Goal: Answer question/provide support

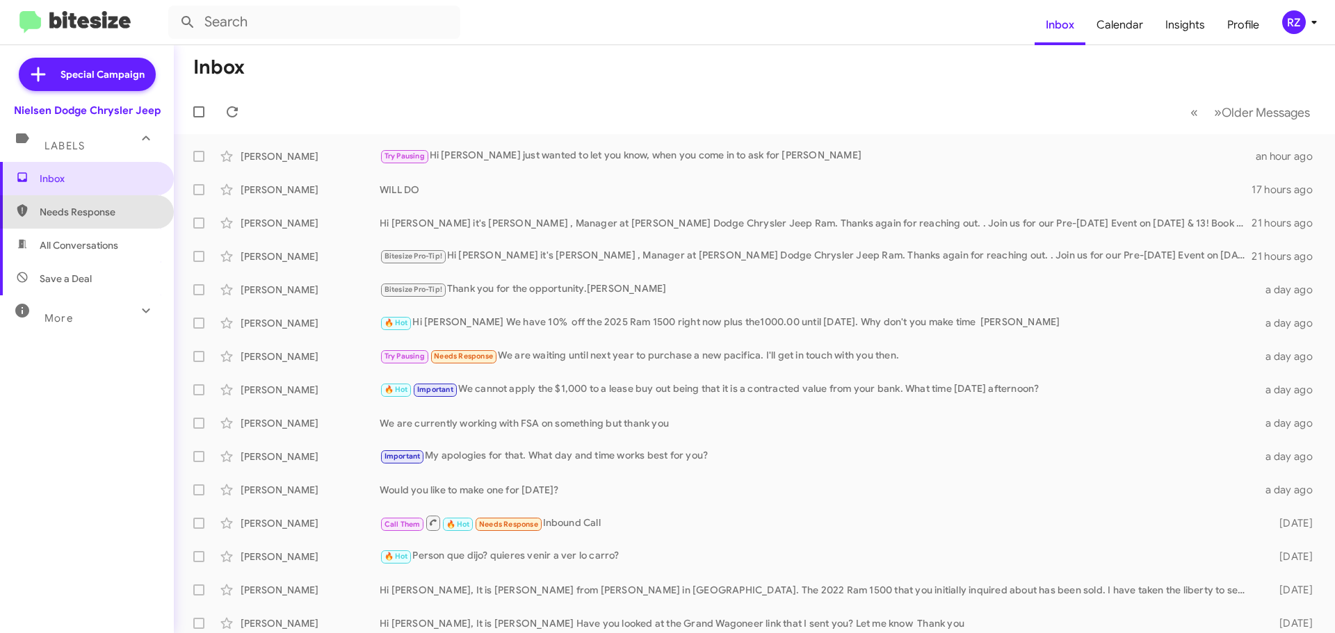
click at [116, 216] on span "Needs Response" at bounding box center [99, 212] width 118 height 14
type input "in:needs-response"
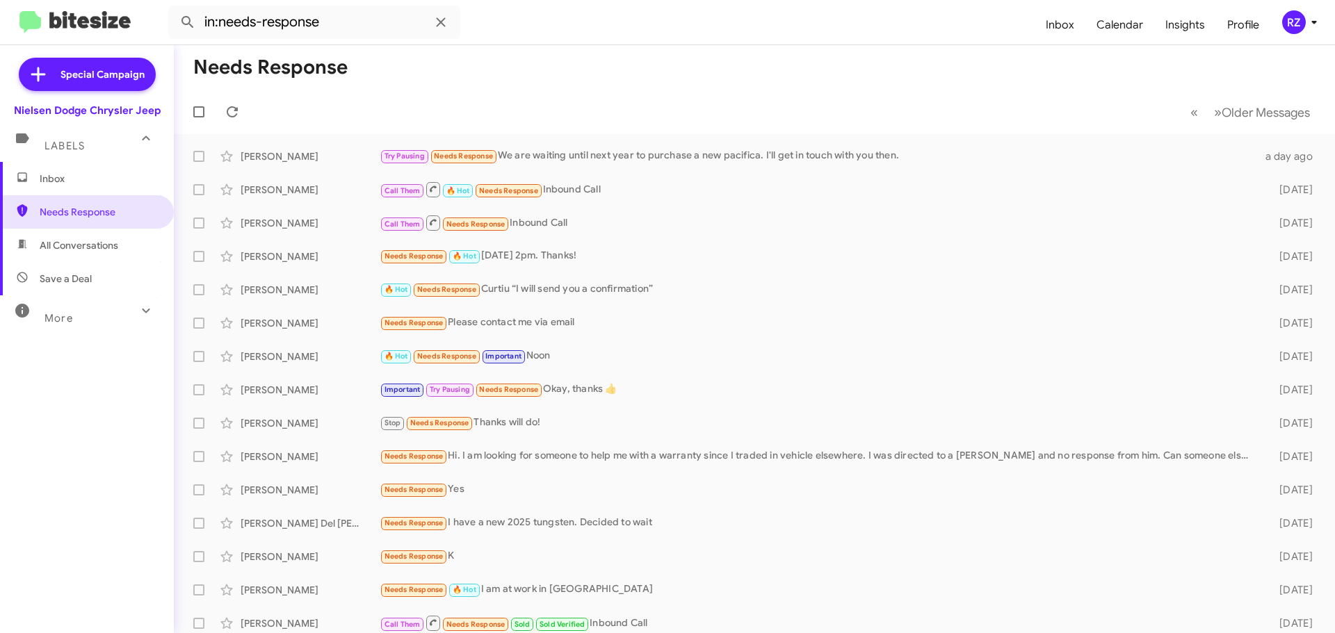
click at [114, 179] on span "Inbox" at bounding box center [99, 179] width 118 height 14
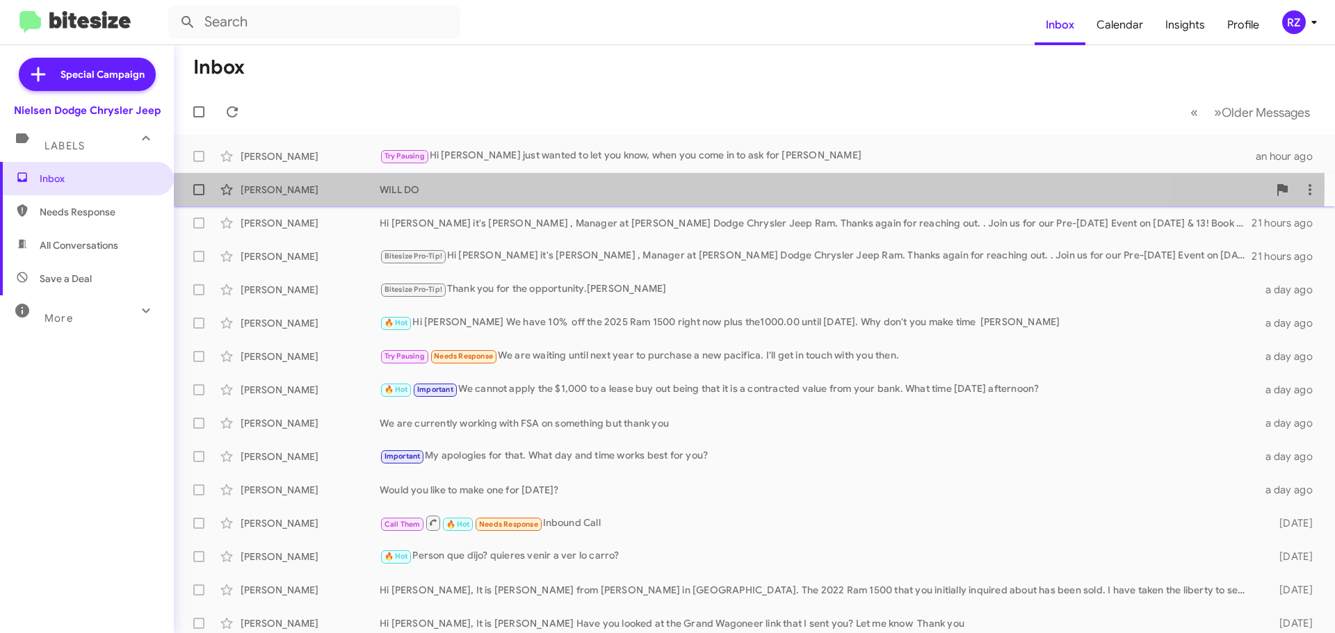
click at [542, 186] on div "WILL DO" at bounding box center [824, 190] width 888 height 14
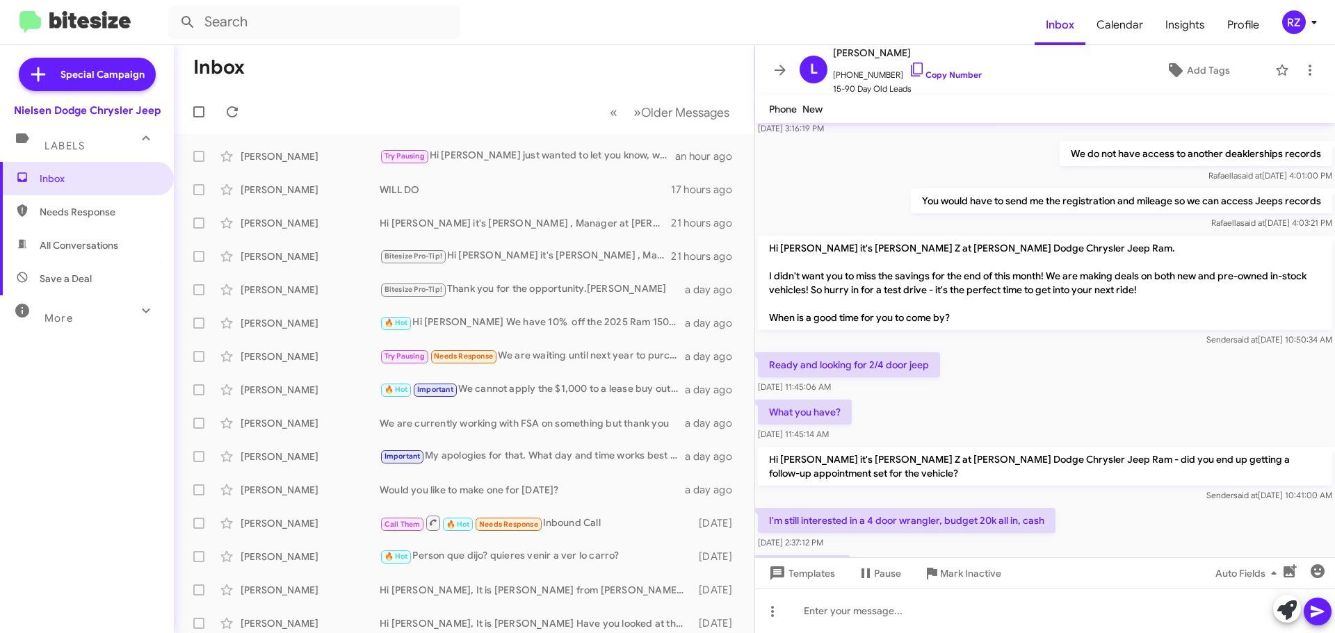
scroll to position [400, 0]
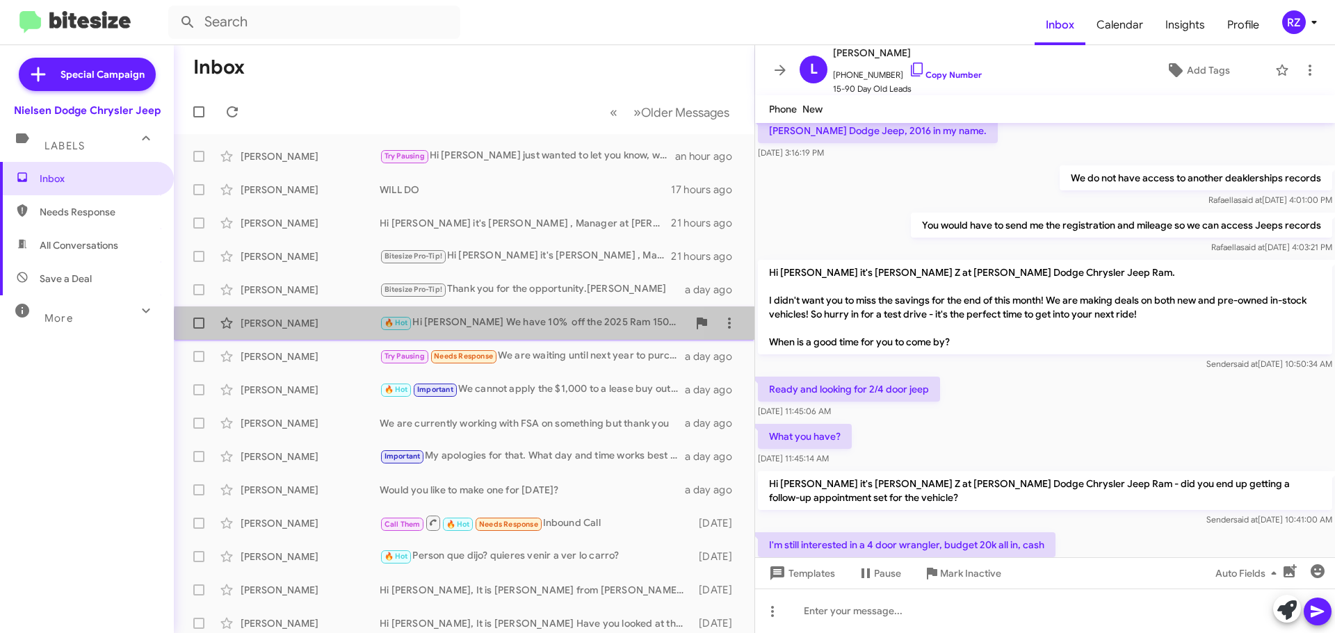
click at [527, 332] on div "Don Odea 🔥 Hot Hi Don We have 10% off the 2025 Ram 1500 right now plus the1000.…" at bounding box center [464, 323] width 558 height 28
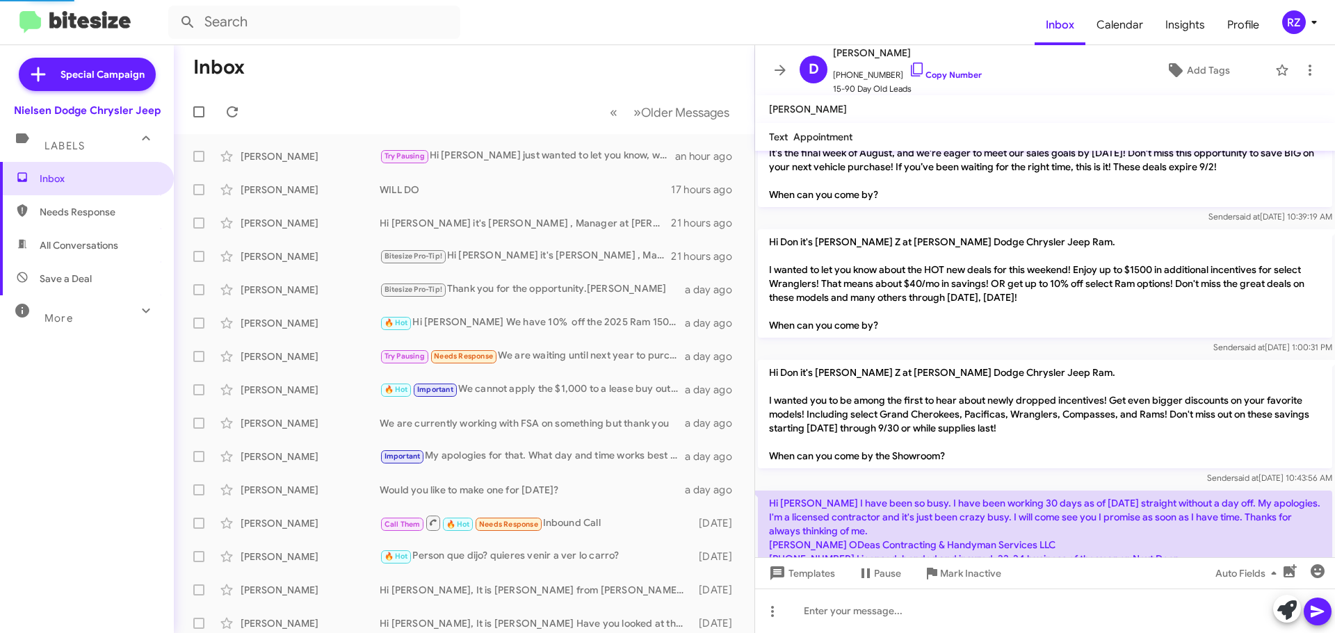
scroll to position [1095, 0]
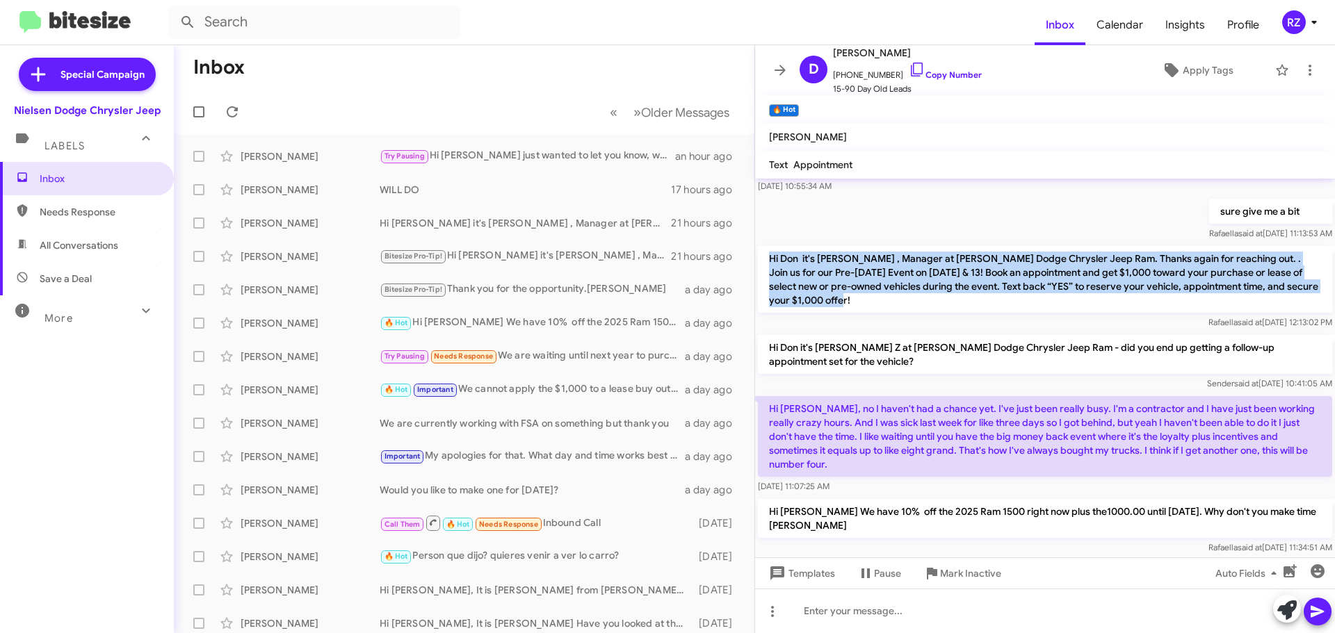
drag, startPoint x: 870, startPoint y: 273, endPoint x: 768, endPoint y: 234, distance: 108.5
click at [768, 246] on p "Hi Don it's Patti Z , Manager at Nielsen Dodge Chrysler Jeep Ram. Thanks again …" at bounding box center [1045, 279] width 574 height 67
copy p "Hi Don it's Patti Z , Manager at Nielsen Dodge Chrysler Jeep Ram. Thanks again …"
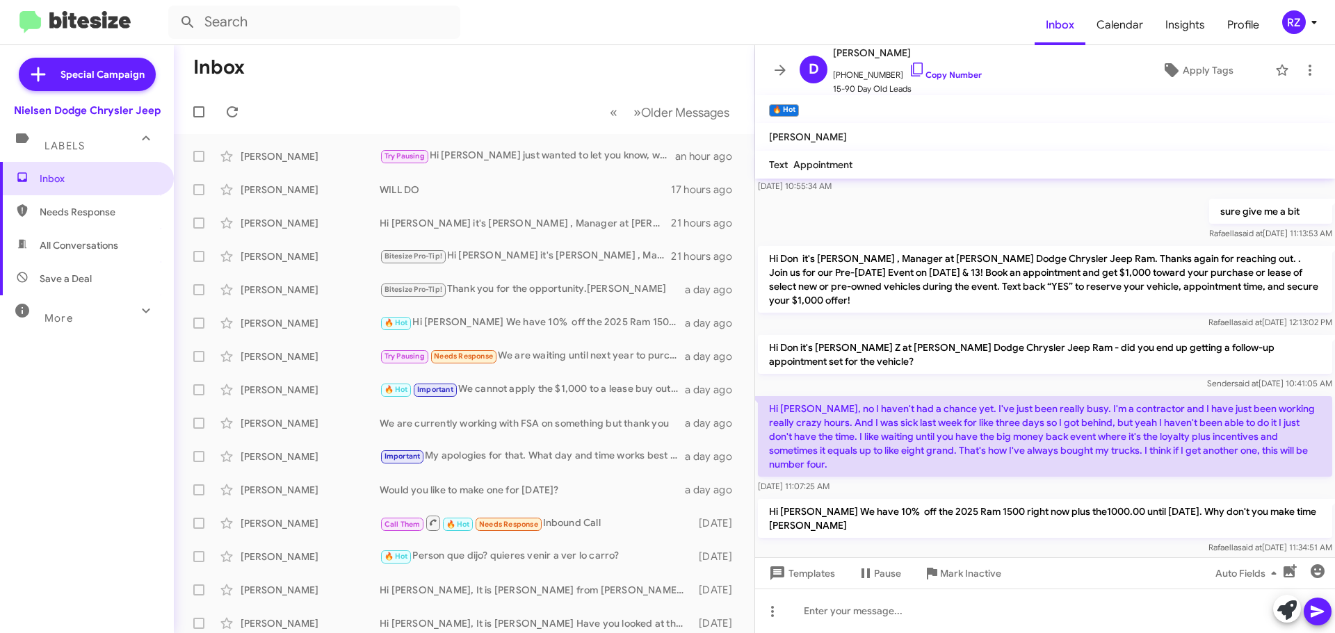
click at [953, 156] on mat-toolbar "Text Appointment" at bounding box center [1045, 165] width 580 height 28
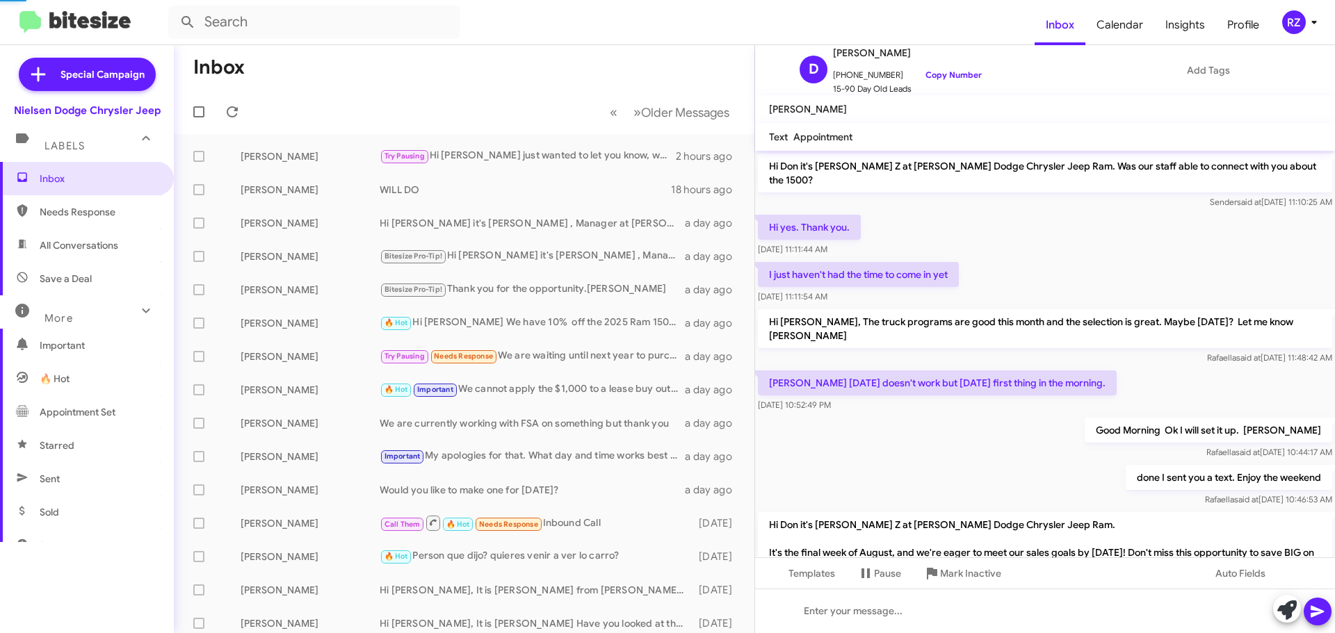
scroll to position [1123, 0]
